Goal: Navigation & Orientation: Find specific page/section

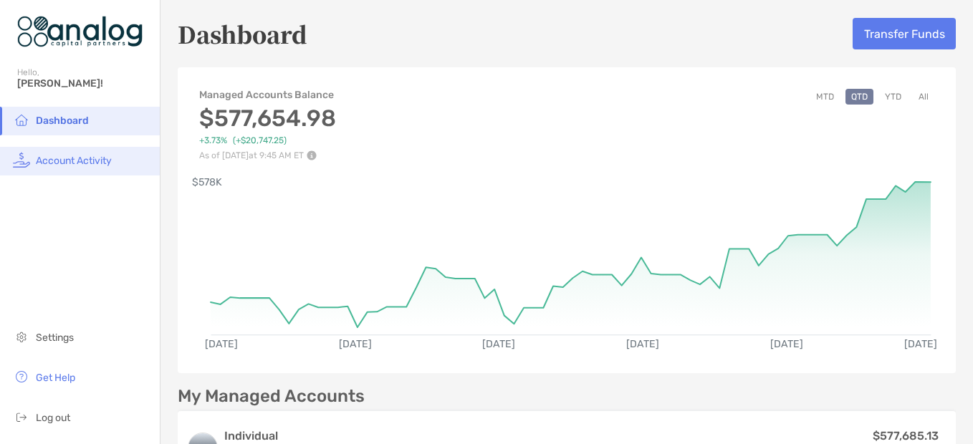
click at [75, 159] on span "Account Activity" at bounding box center [74, 161] width 76 height 12
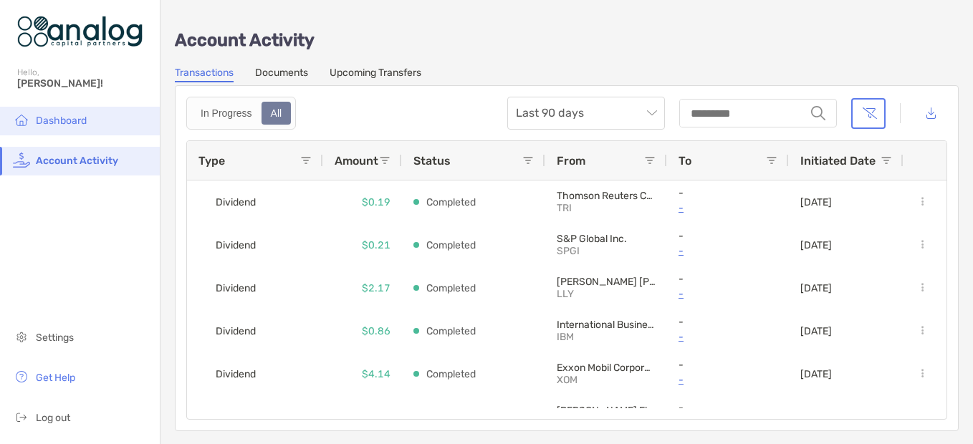
click at [92, 122] on li "Dashboard" at bounding box center [80, 121] width 160 height 29
